Goal: Transaction & Acquisition: Purchase product/service

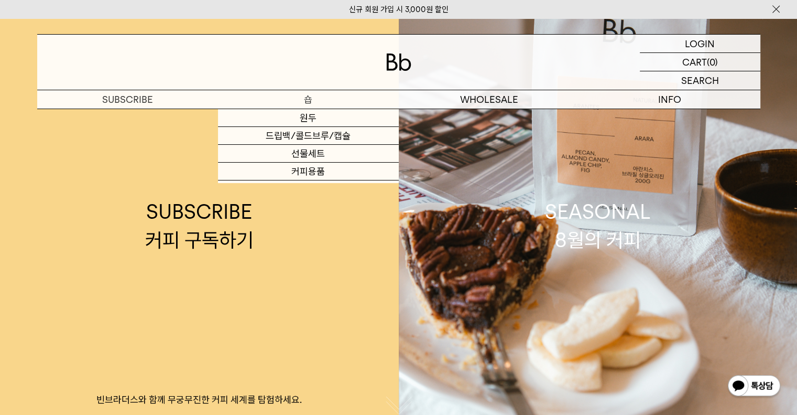
click at [308, 99] on p "숍" at bounding box center [308, 99] width 181 height 18
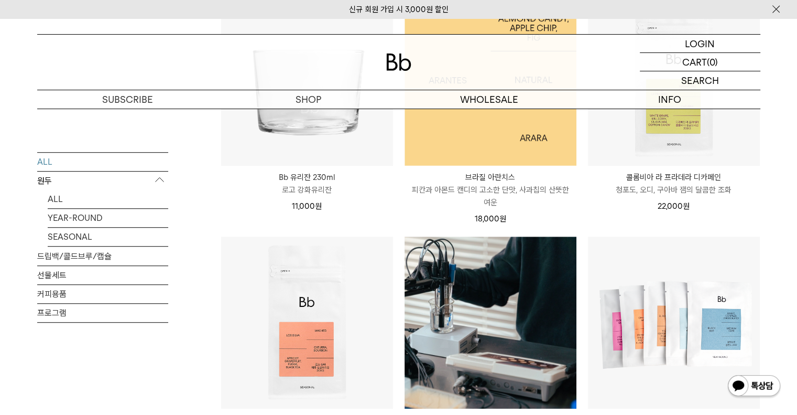
scroll to position [702, 0]
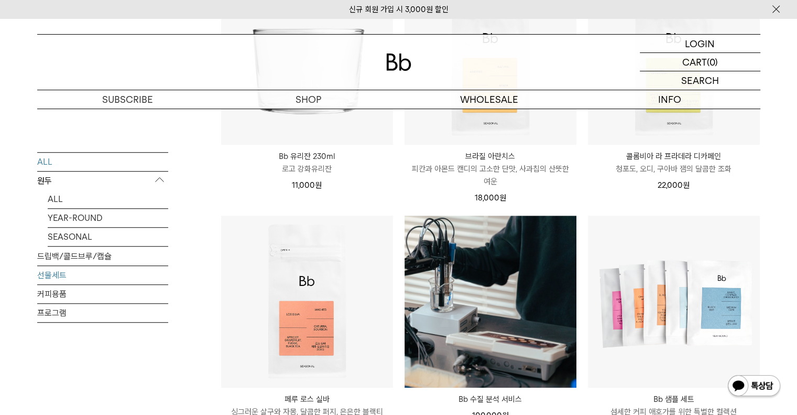
click at [57, 277] on link "선물세트" at bounding box center [102, 275] width 131 height 18
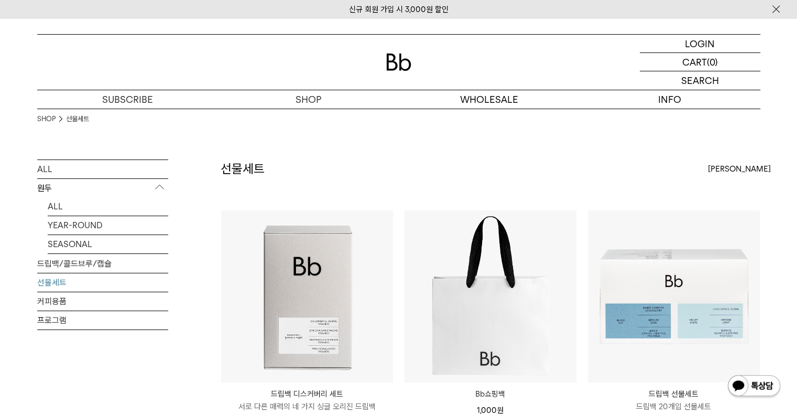
click at [10, 201] on div "SHOP 선물세트 ALL 원두 ALL YEAR-ROUND SEASONAL 드립백/콜드브루/캡슐 선물세트 커피용품 프로그램 선물세트" at bounding box center [398, 326] width 797 height 436
